Goal: Find specific page/section: Find specific page/section

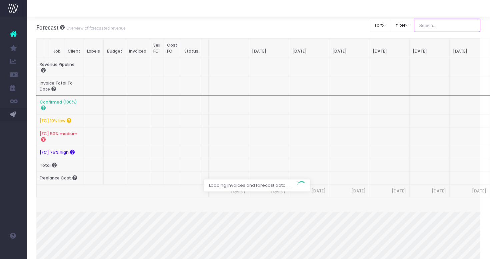
click at [443, 28] on input "text" at bounding box center [447, 25] width 67 height 13
type input "Microsoft"
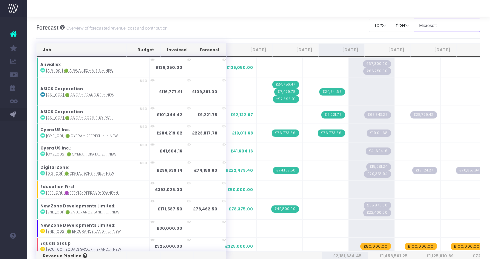
click at [449, 26] on input "Microsoft" at bounding box center [447, 25] width 67 height 13
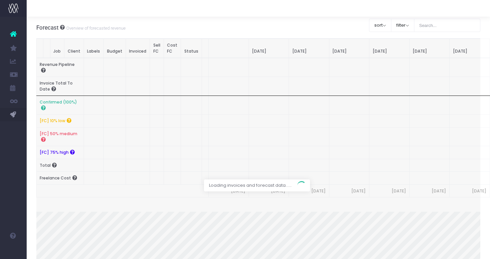
click at [325, 15] on div at bounding box center [259, 8] width 464 height 17
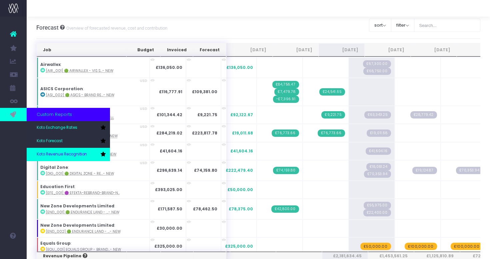
click at [64, 156] on span "Koto Revenue Recognition" at bounding box center [62, 155] width 50 height 6
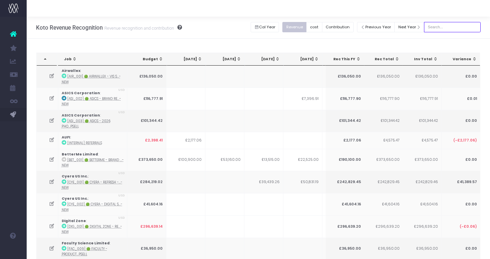
click at [453, 28] on input "text" at bounding box center [452, 27] width 57 height 10
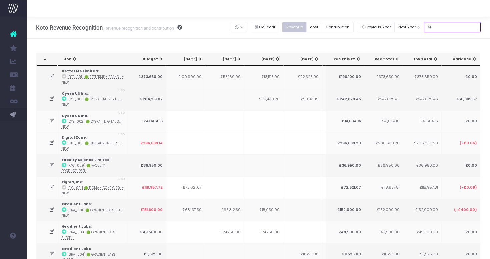
type input "Microsoft"
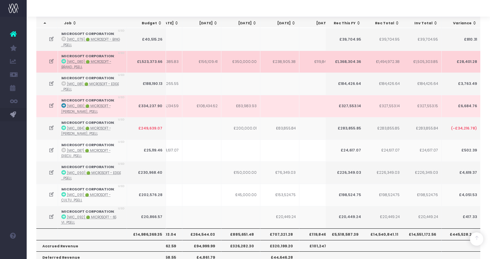
scroll to position [420, 0]
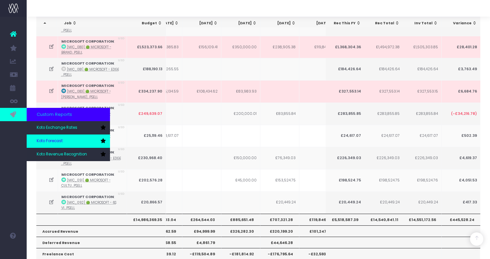
click at [58, 139] on span "Koto Forecast" at bounding box center [50, 141] width 26 height 6
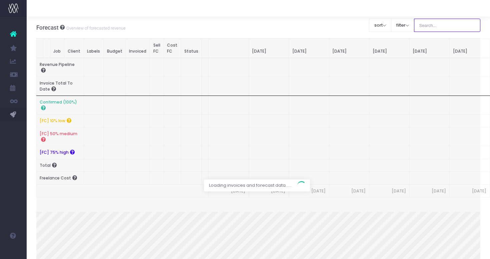
click at [443, 26] on input "text" at bounding box center [447, 25] width 67 height 13
type input "Microsoft"
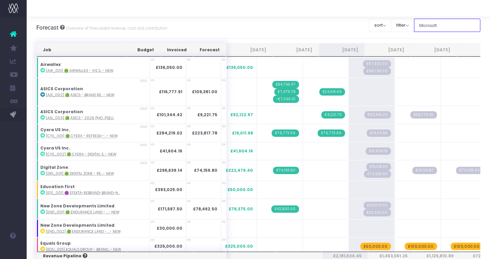
click at [451, 24] on input "Microsoft" at bounding box center [447, 25] width 67 height 13
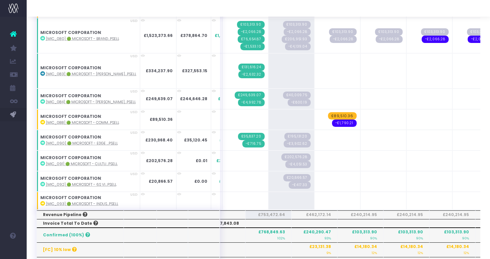
scroll to position [42, 0]
